Goal: Check status: Check status

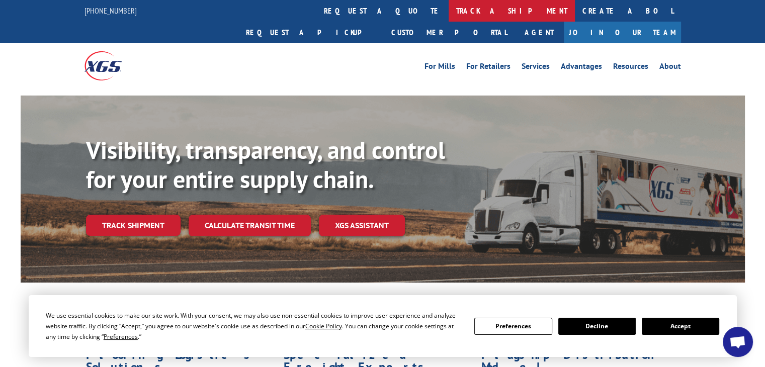
click at [449, 14] on link "track a shipment" at bounding box center [512, 11] width 126 height 22
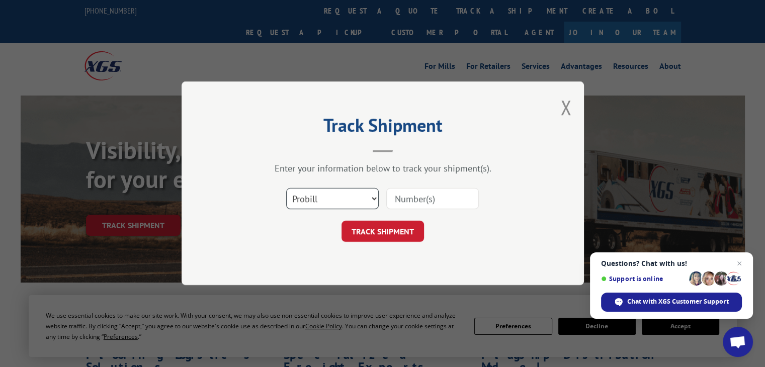
click at [358, 197] on select "Select category... Probill BOL PO" at bounding box center [332, 199] width 93 height 21
select select "bol"
click at [286, 189] on select "Select category... Probill BOL PO" at bounding box center [332, 199] width 93 height 21
paste input "5603878"
type input "5603878"
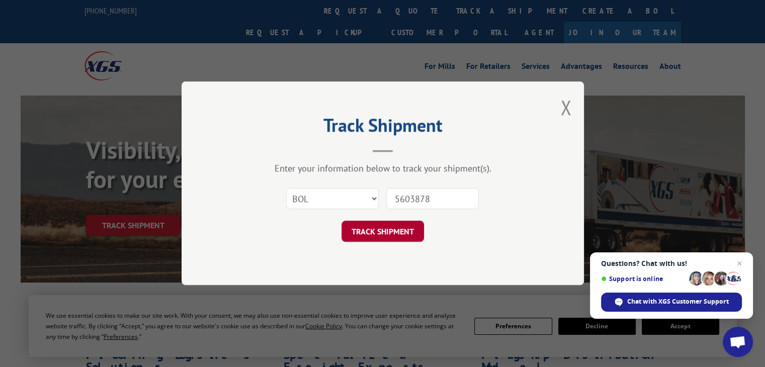
click at [399, 236] on button "TRACK SHIPMENT" at bounding box center [383, 231] width 83 height 21
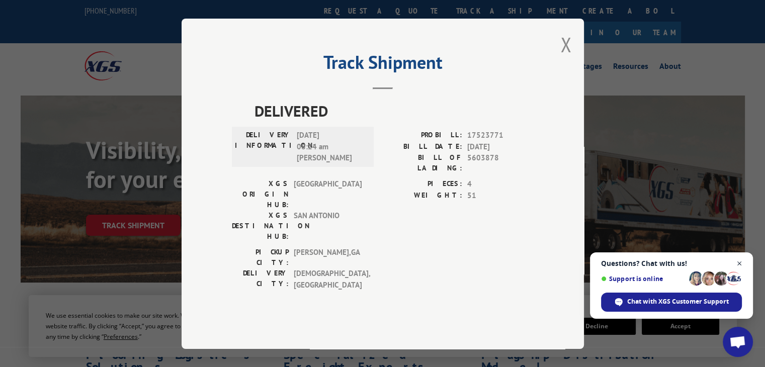
click at [742, 263] on span "Close chat" at bounding box center [740, 264] width 13 height 13
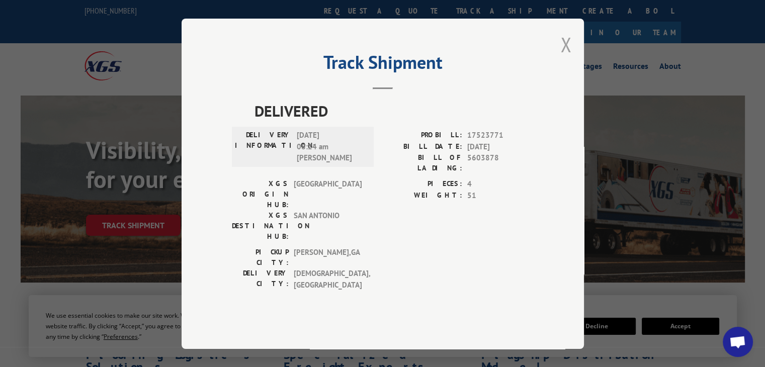
click at [565, 58] on button "Close modal" at bounding box center [566, 44] width 11 height 27
